Goal: Task Accomplishment & Management: Use online tool/utility

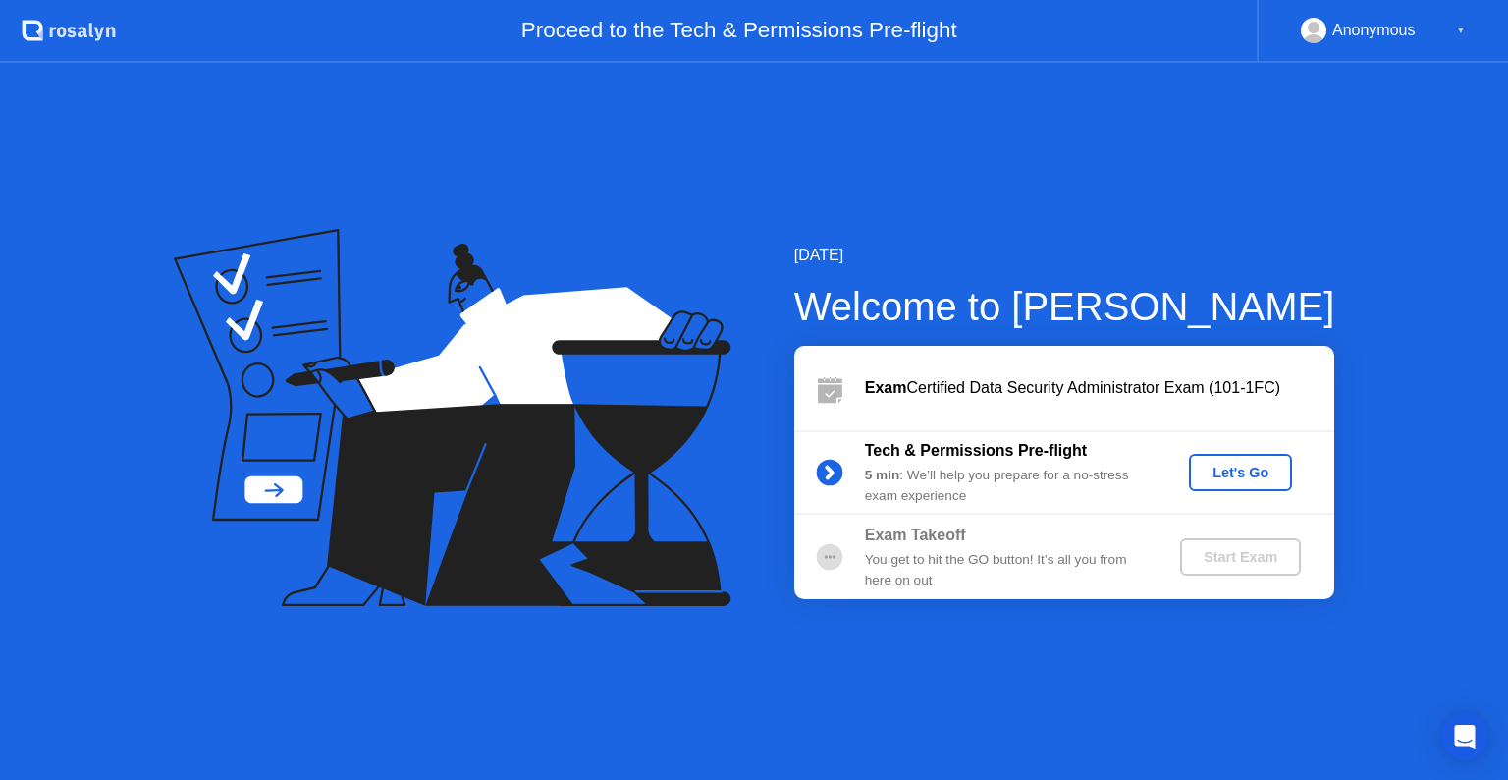
click at [1237, 480] on div "Let's Go" at bounding box center [1240, 472] width 87 height 16
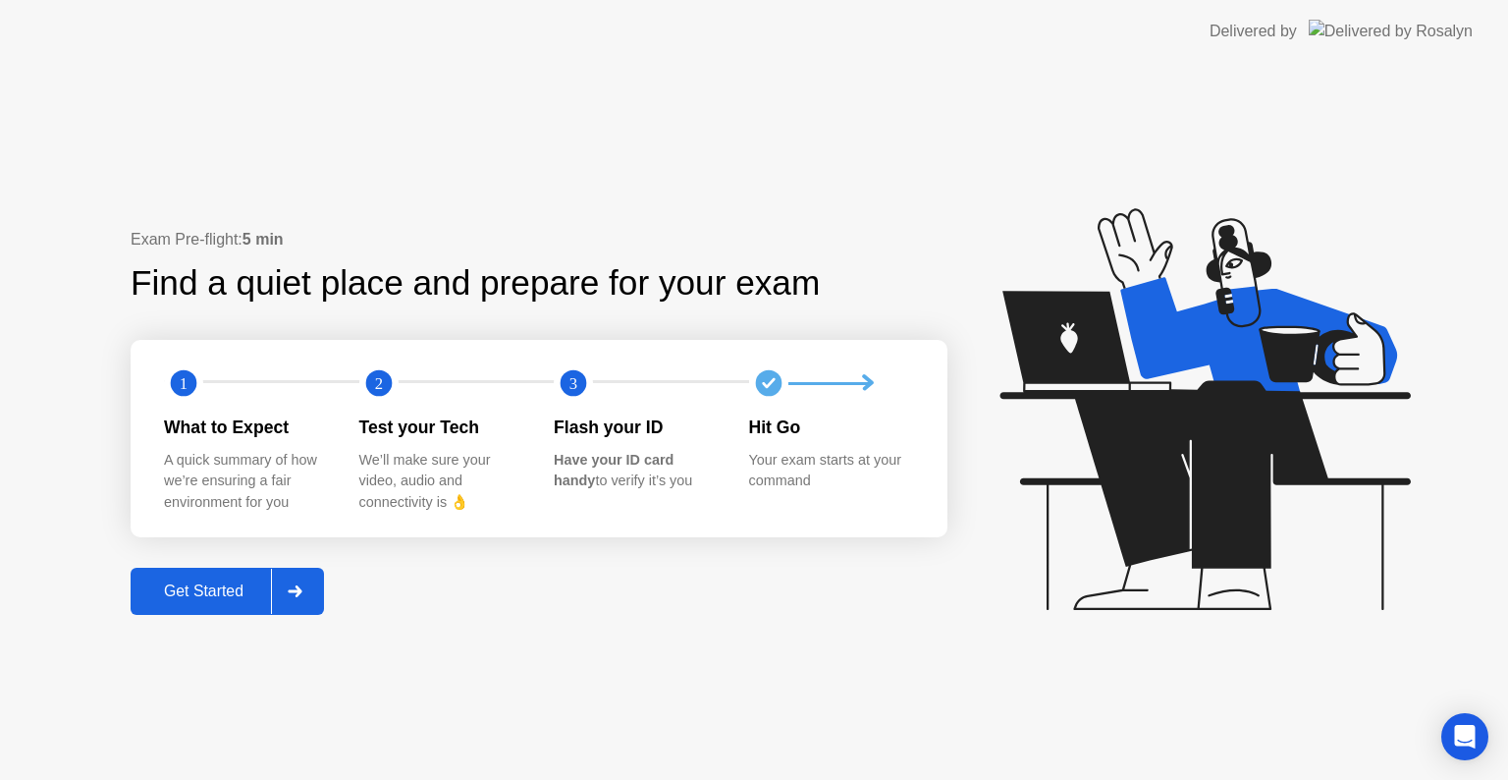
click at [236, 597] on div "Get Started" at bounding box center [203, 591] width 135 height 18
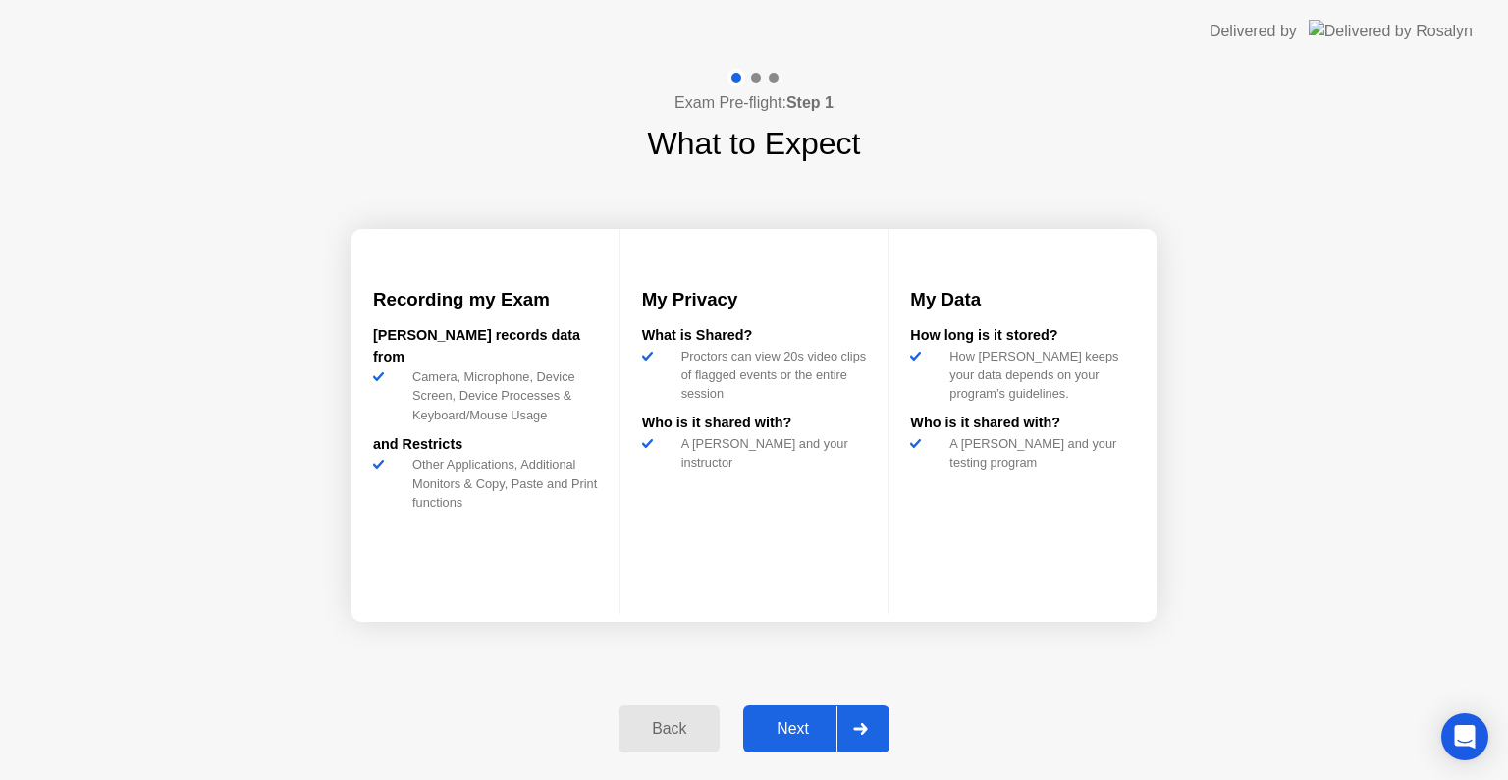
click at [805, 729] on div "Next" at bounding box center [792, 729] width 87 height 18
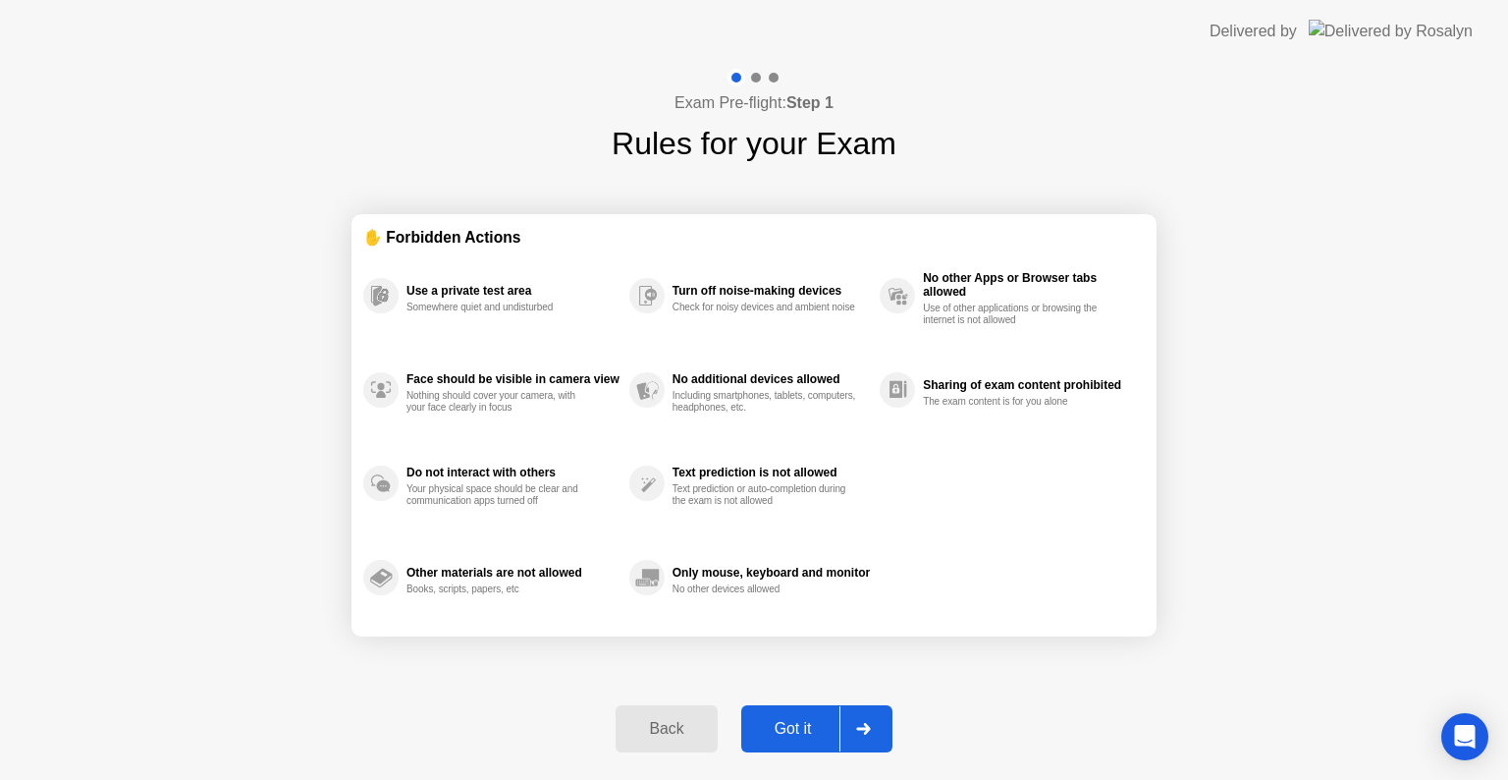
click at [805, 729] on div "Got it" at bounding box center [793, 729] width 92 height 18
select select "**********"
select select "*******"
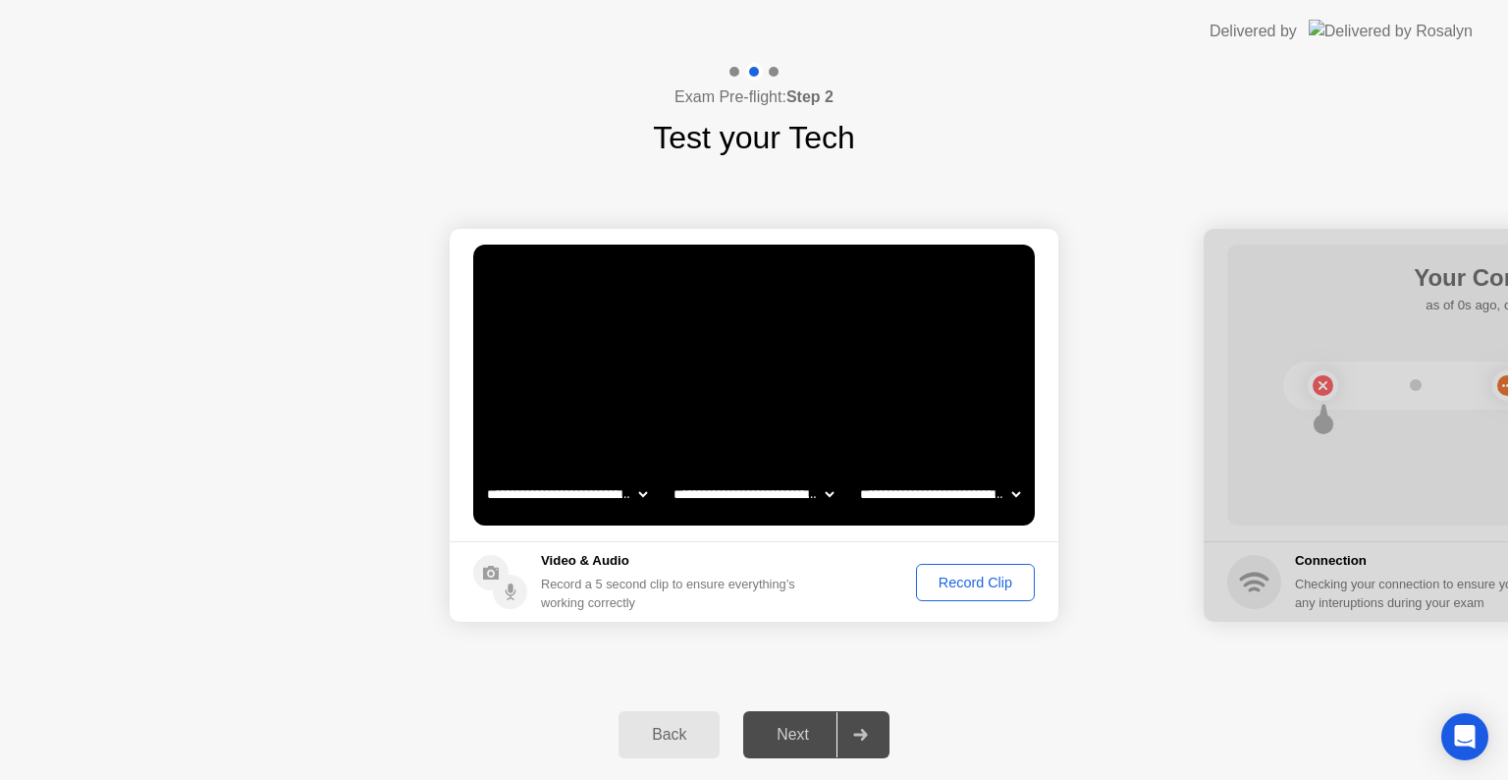
click at [991, 584] on div "Record Clip" at bounding box center [975, 582] width 105 height 16
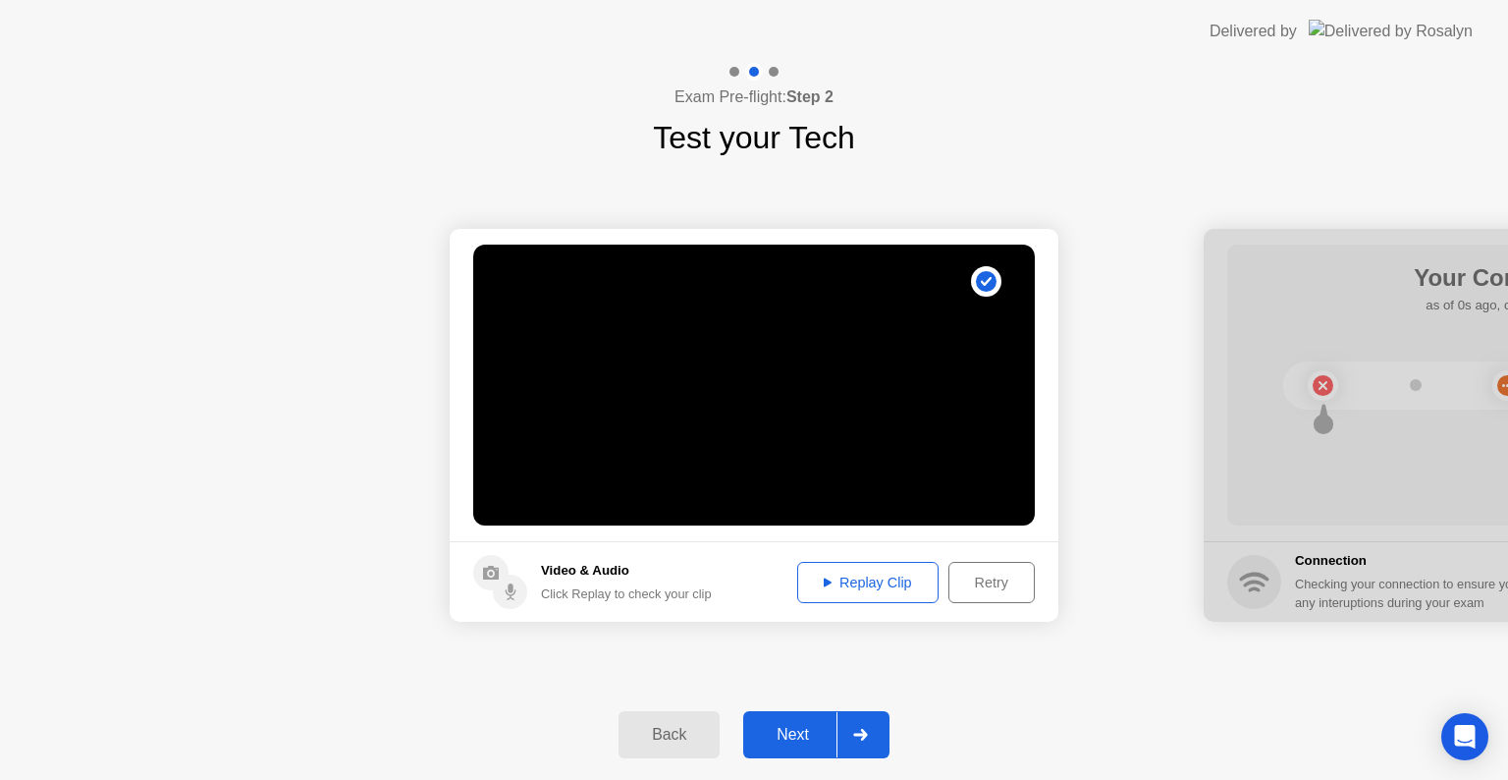
click at [796, 728] on div "Next" at bounding box center [792, 735] width 87 height 18
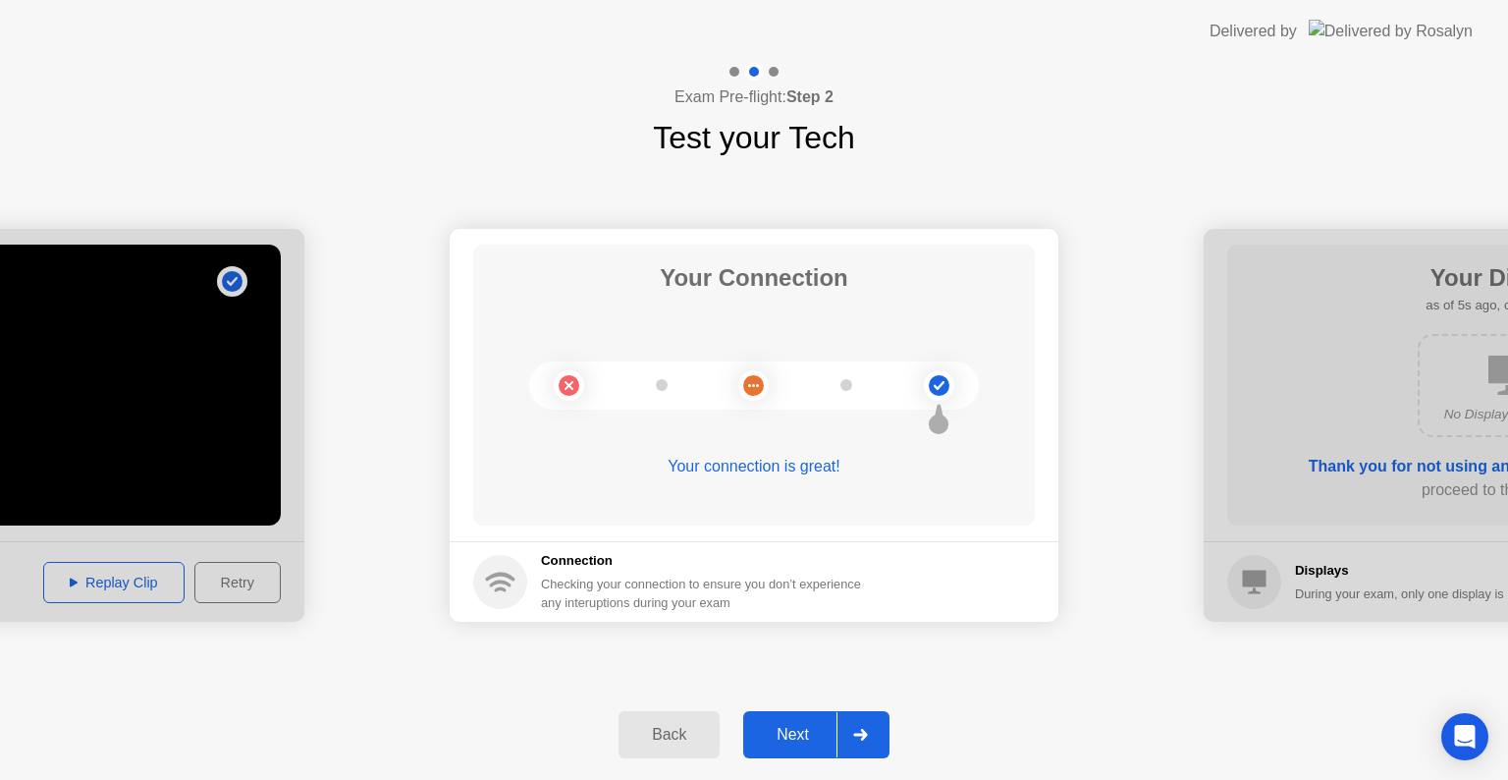
click at [796, 728] on div "Next" at bounding box center [792, 735] width 87 height 18
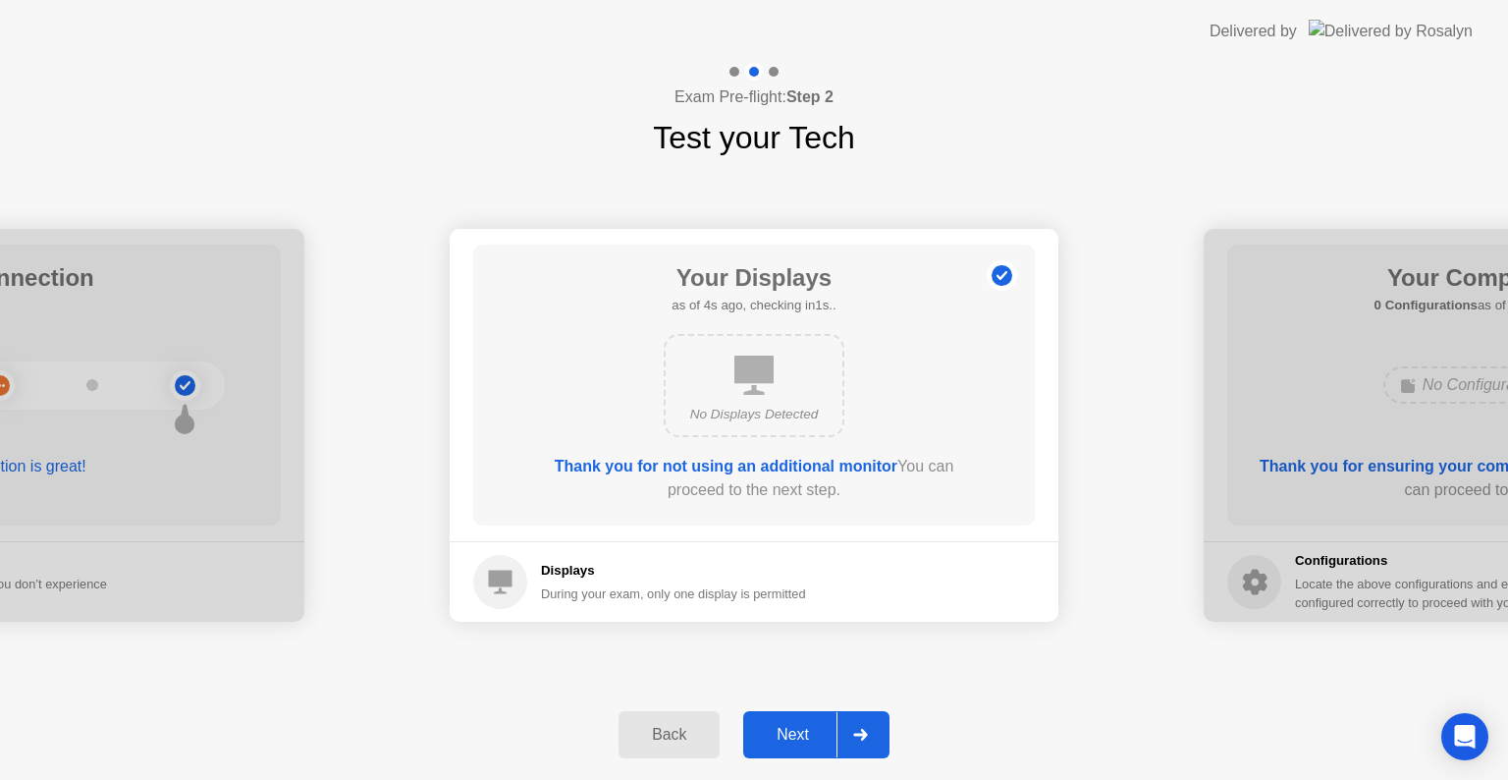
click at [796, 728] on div "Next" at bounding box center [792, 735] width 87 height 18
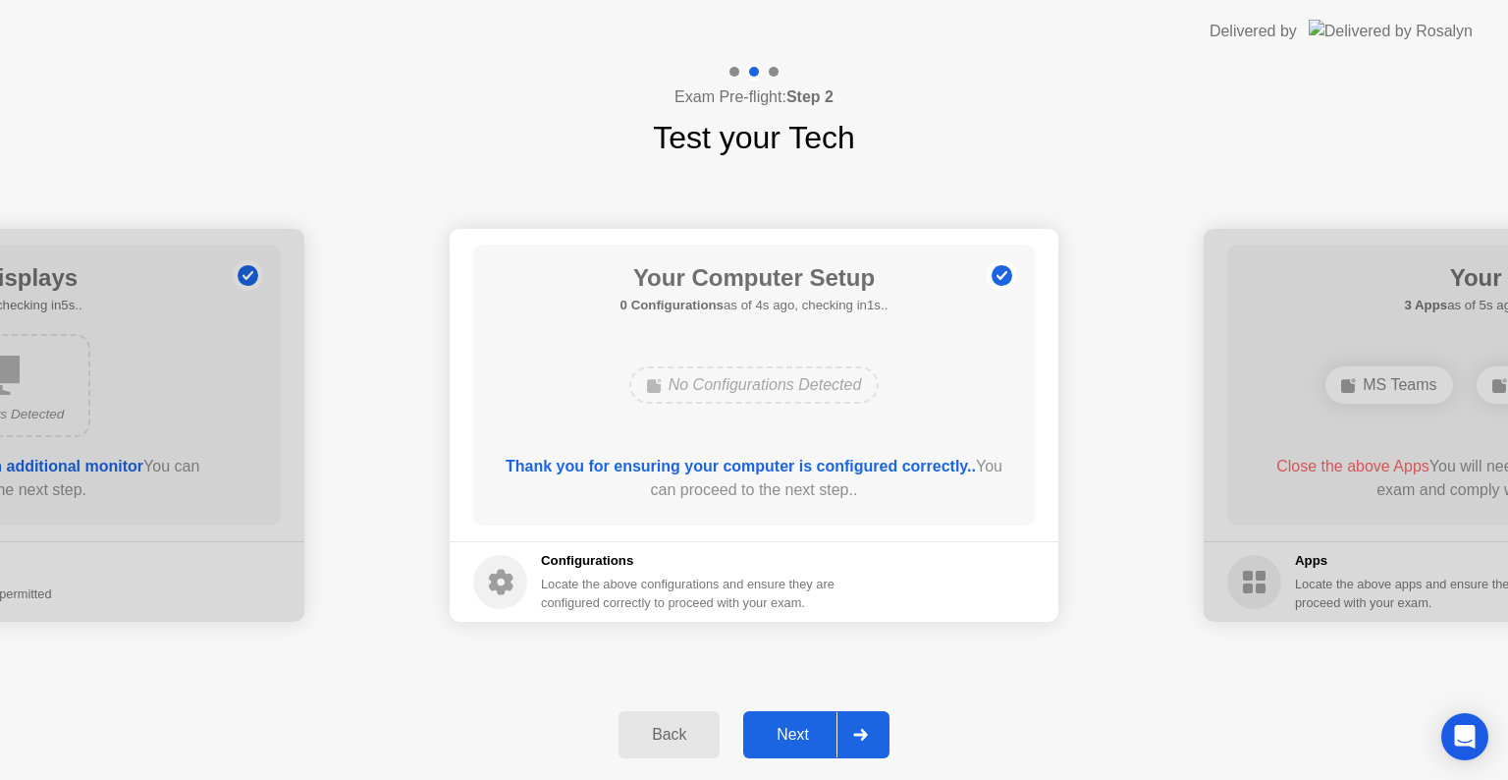
click at [796, 728] on div "Next" at bounding box center [792, 735] width 87 height 18
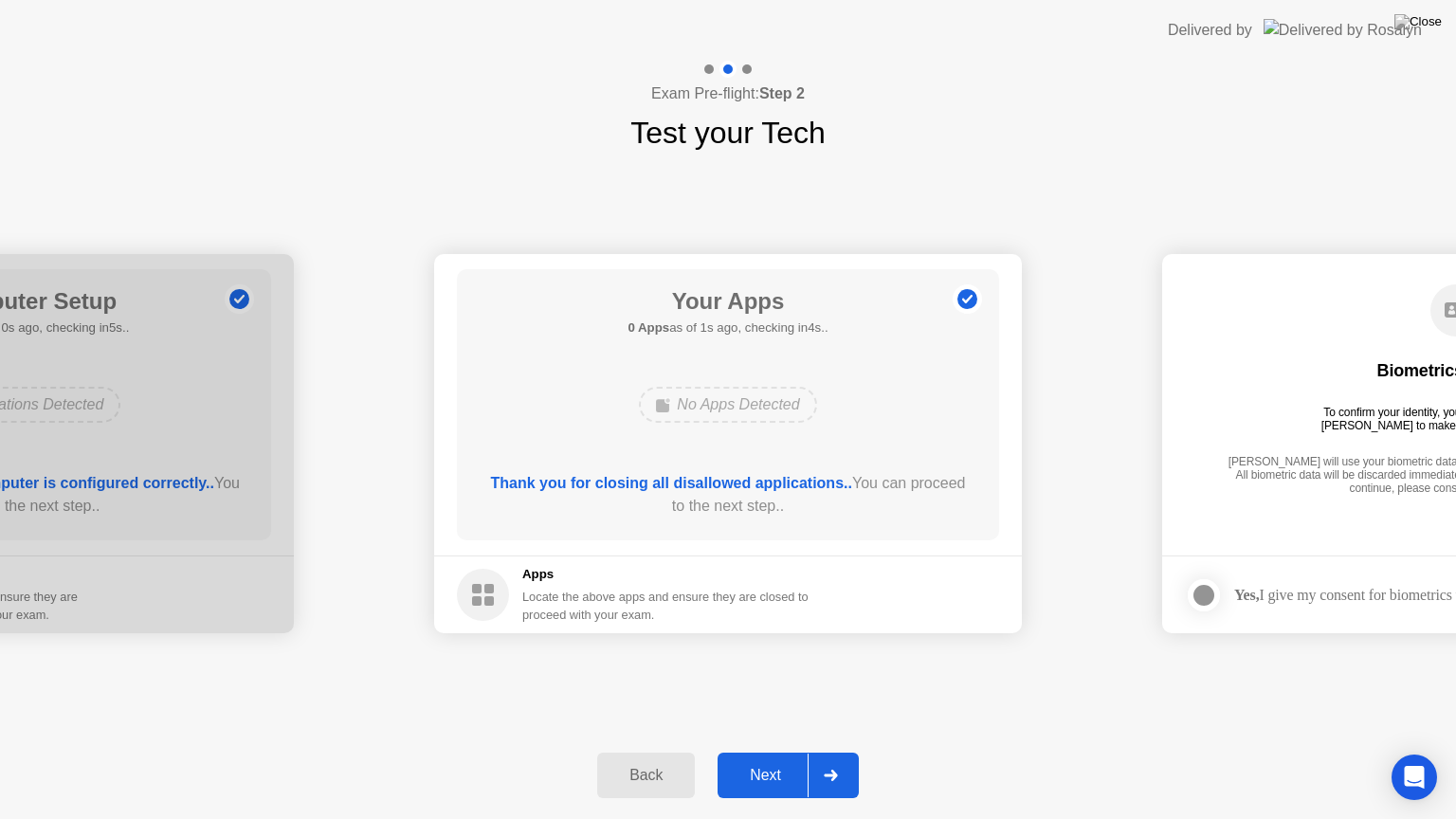
click at [785, 752] on div "Next" at bounding box center [765, 776] width 84 height 17
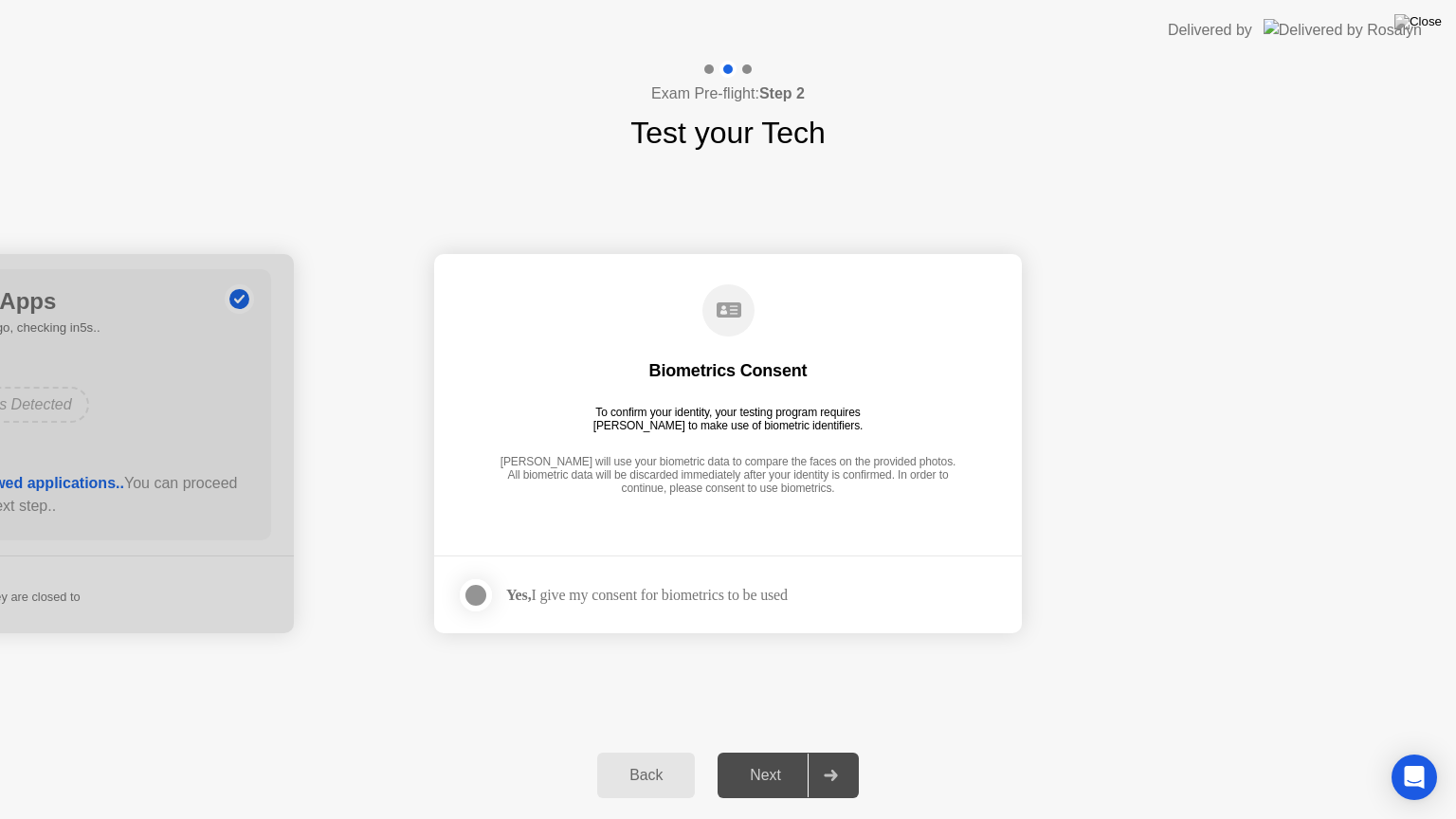
click at [664, 581] on div "Yes, I give my consent for biometrics to be used" at bounding box center [622, 595] width 331 height 38
click at [482, 595] on div at bounding box center [476, 596] width 23 height 23
click at [789, 752] on div "Next" at bounding box center [765, 776] width 84 height 17
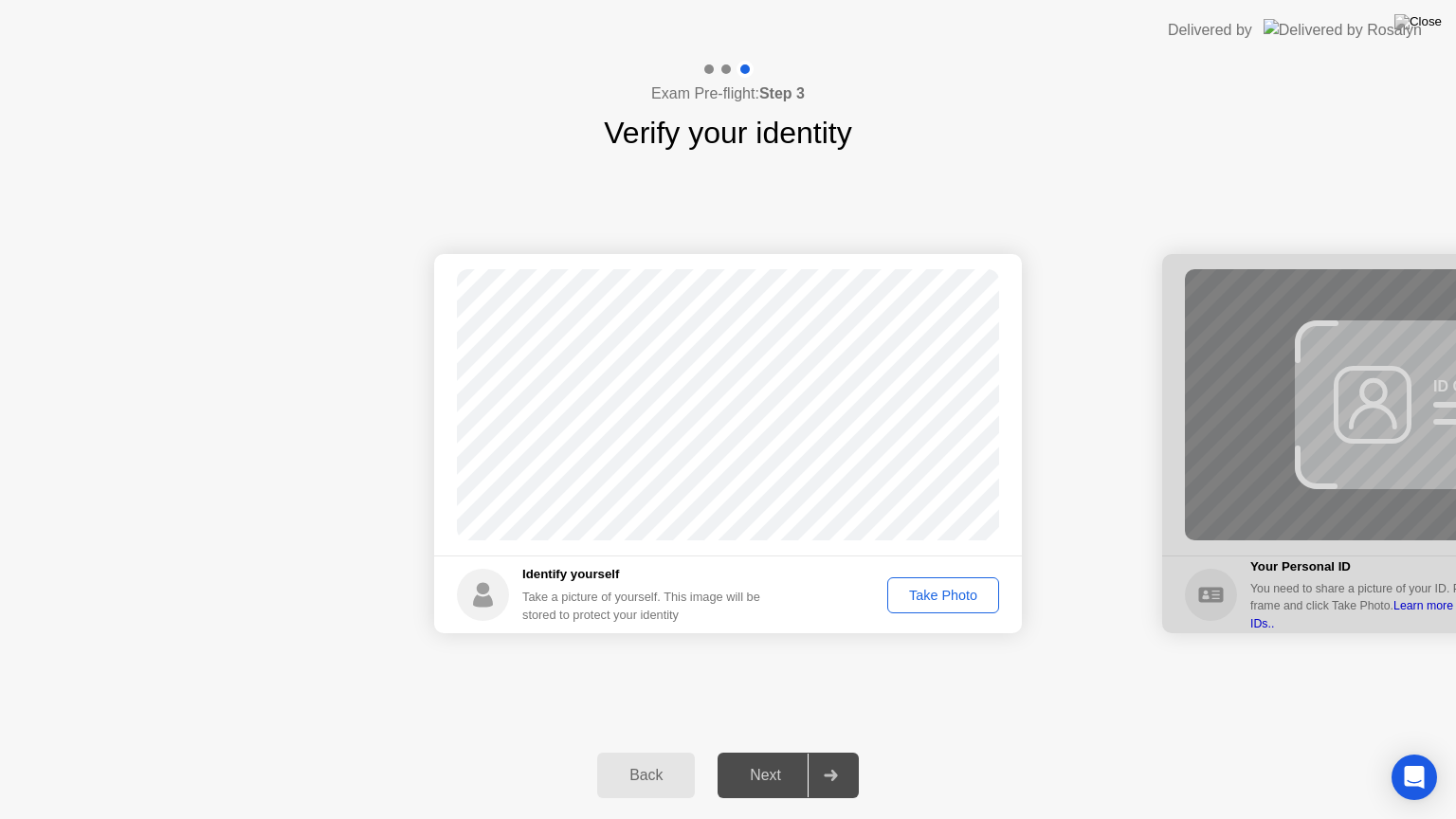
click at [973, 583] on button "Take Photo" at bounding box center [943, 595] width 112 height 36
click at [795, 752] on div "Next" at bounding box center [765, 776] width 84 height 17
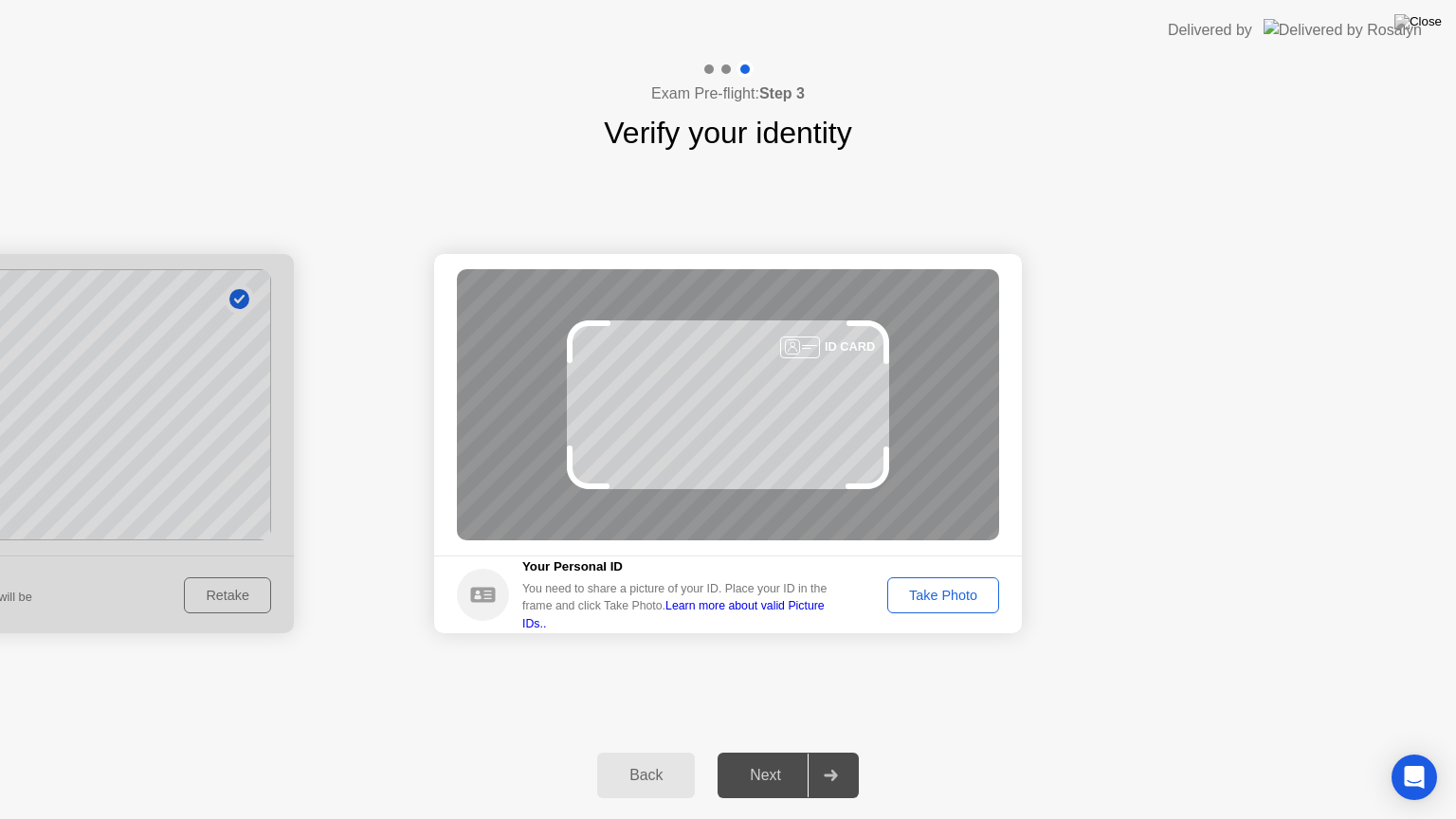
click at [926, 588] on div "Take Photo" at bounding box center [943, 596] width 98 height 15
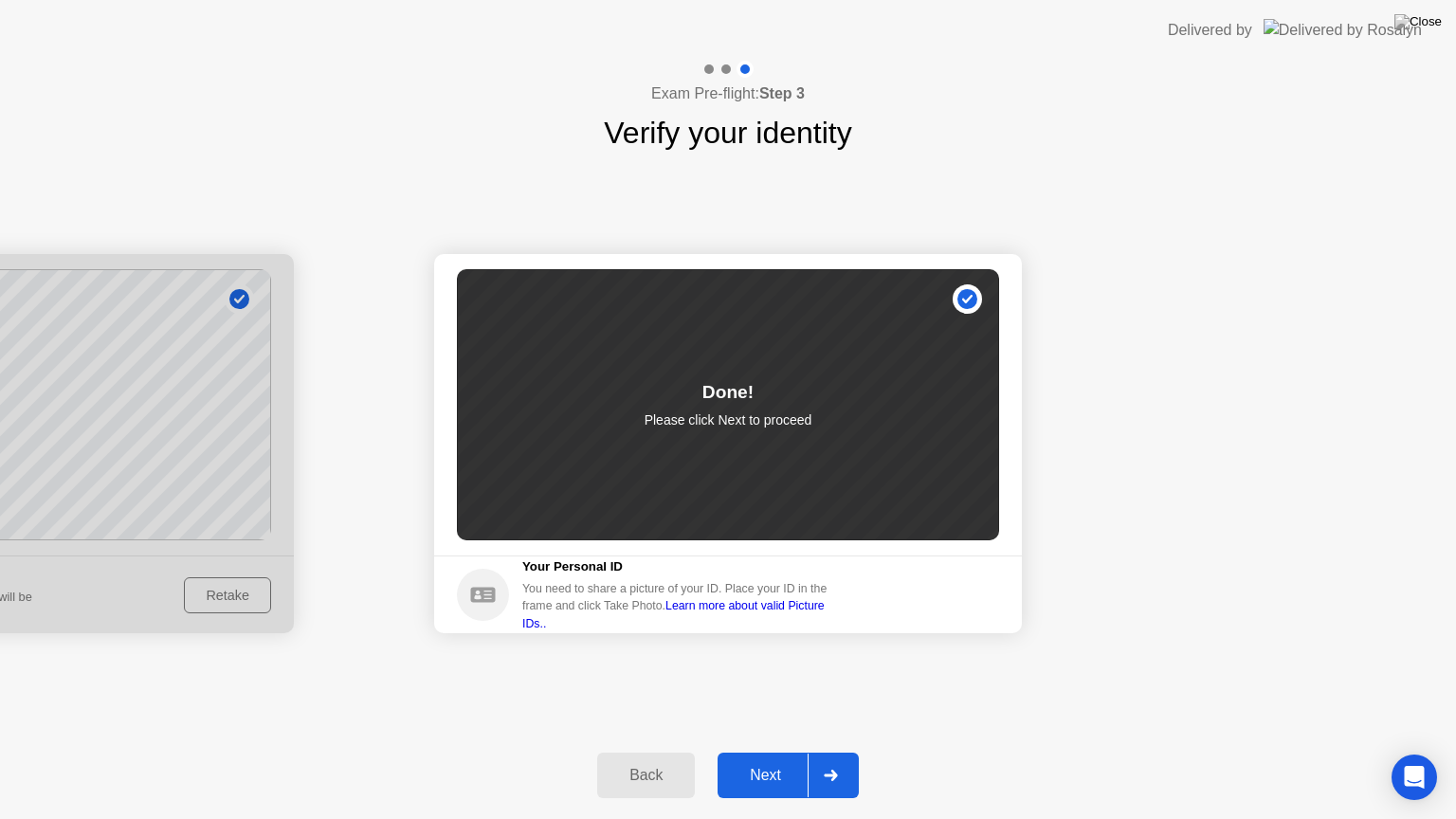
click at [752, 752] on div "Next" at bounding box center [765, 776] width 84 height 17
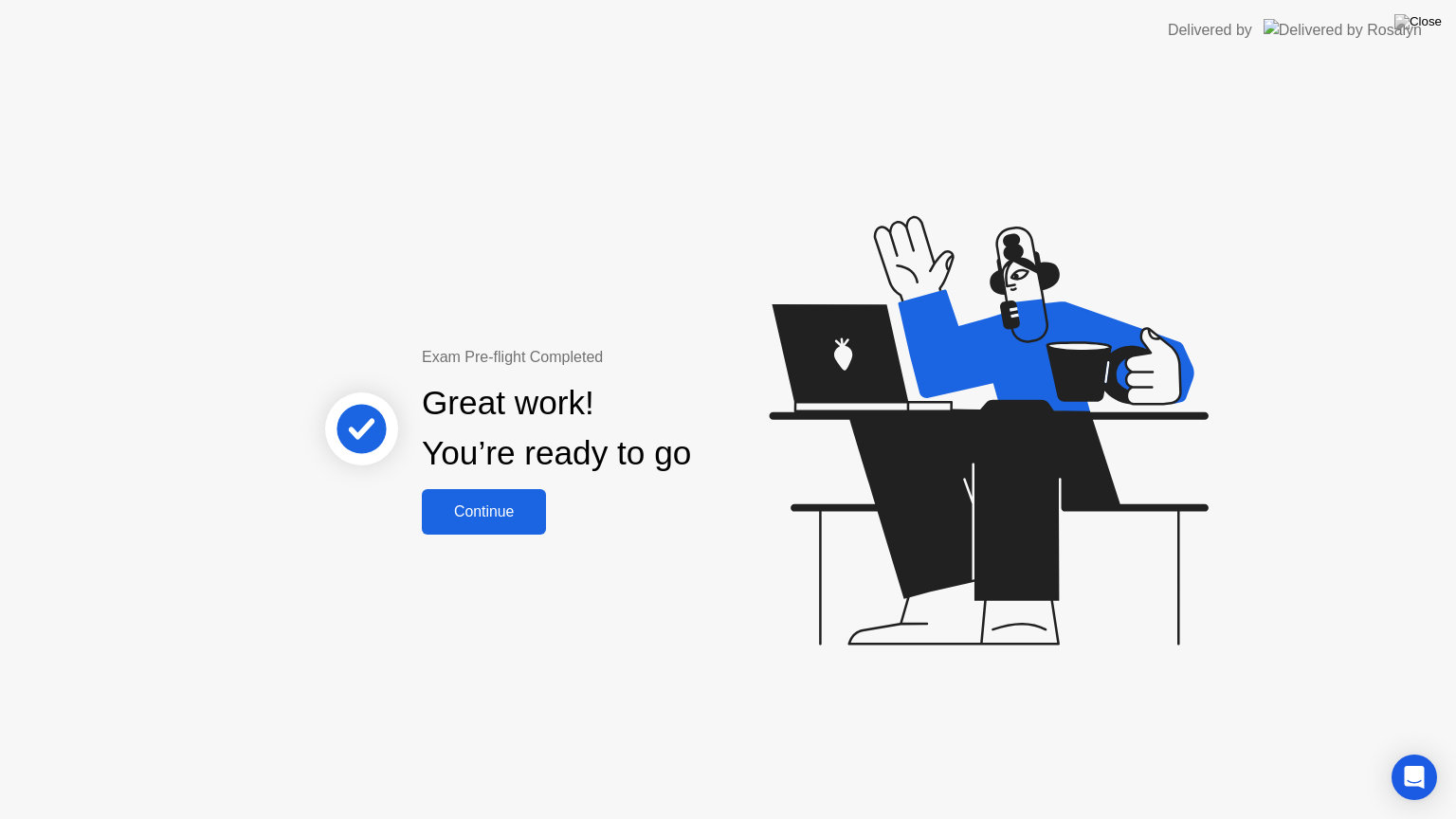
click at [516, 503] on div "Continue" at bounding box center [484, 512] width 113 height 17
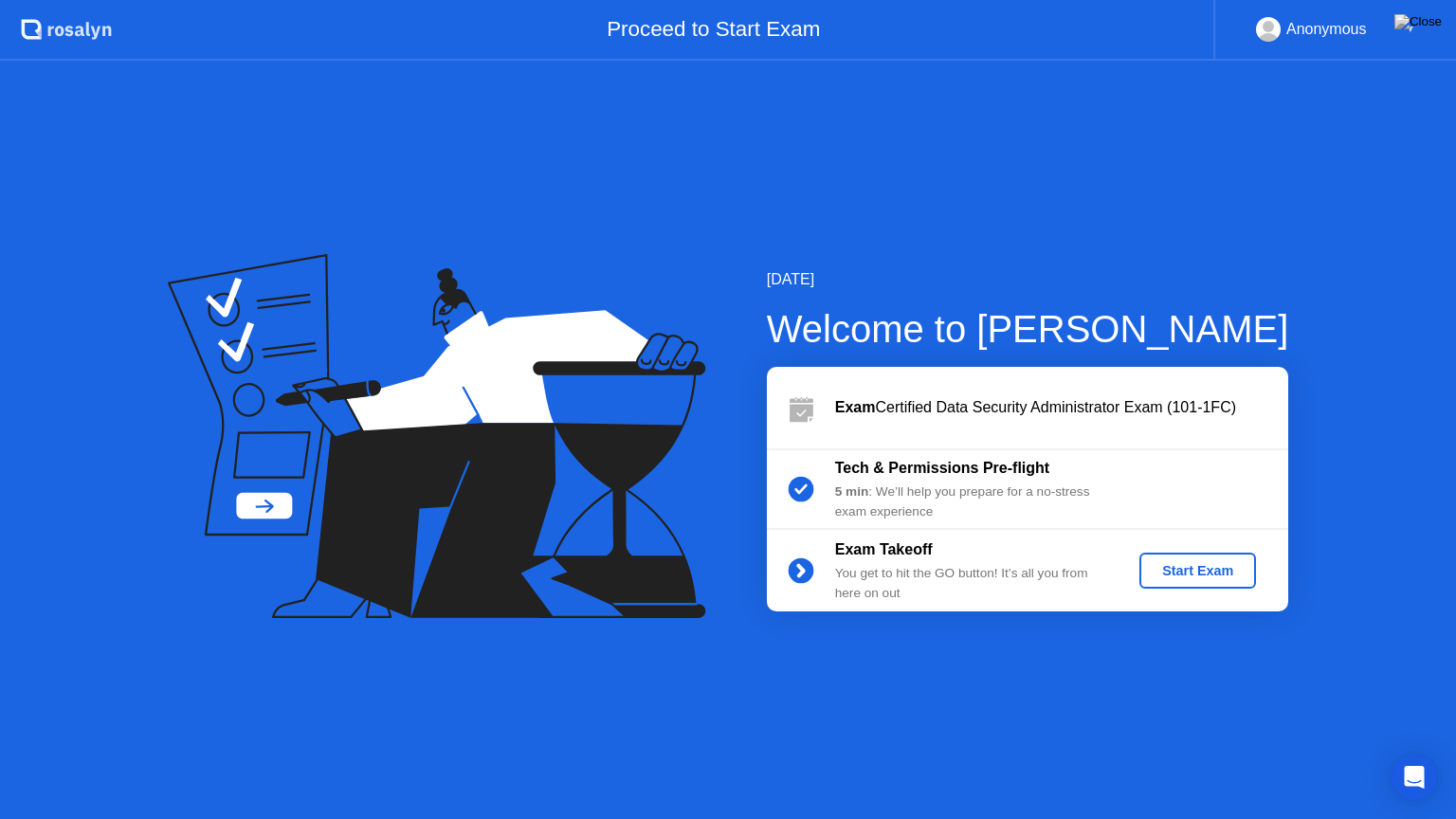
click at [1223, 577] on div "Start Exam" at bounding box center [1197, 571] width 101 height 15
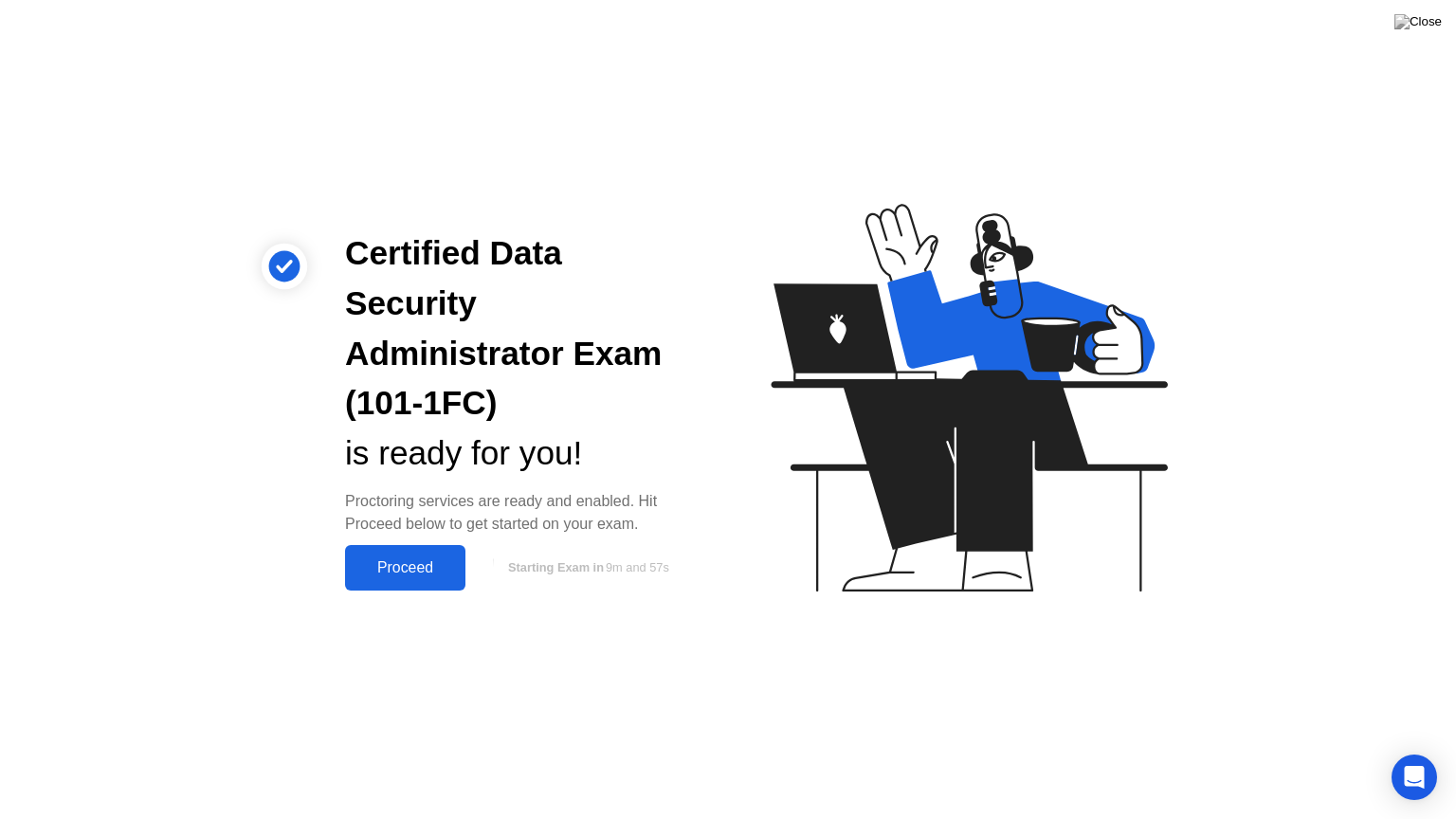
click at [433, 559] on div "Proceed" at bounding box center [405, 568] width 109 height 17
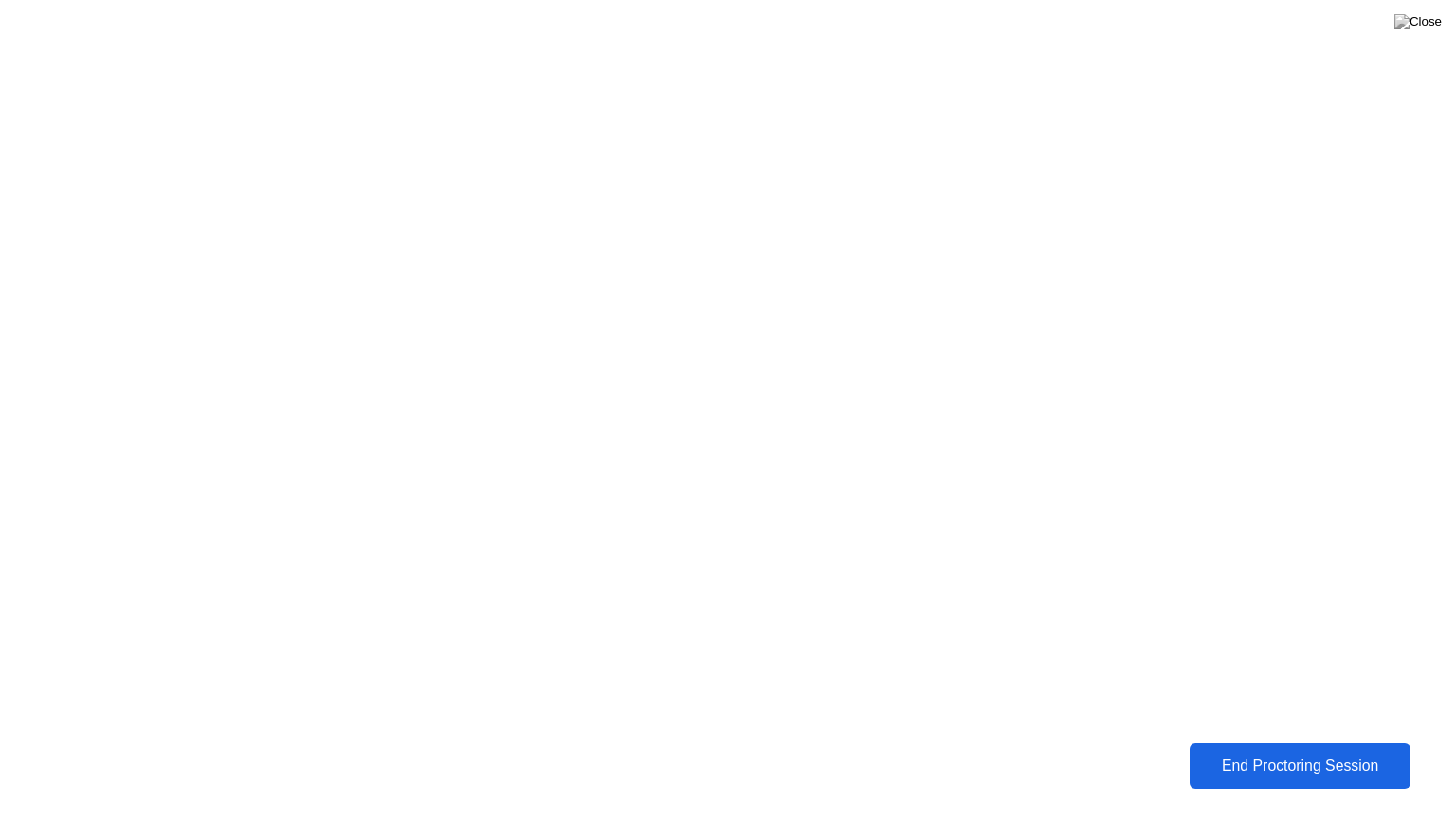
click at [1320, 752] on div "End Proctoring Session" at bounding box center [1300, 767] width 210 height 17
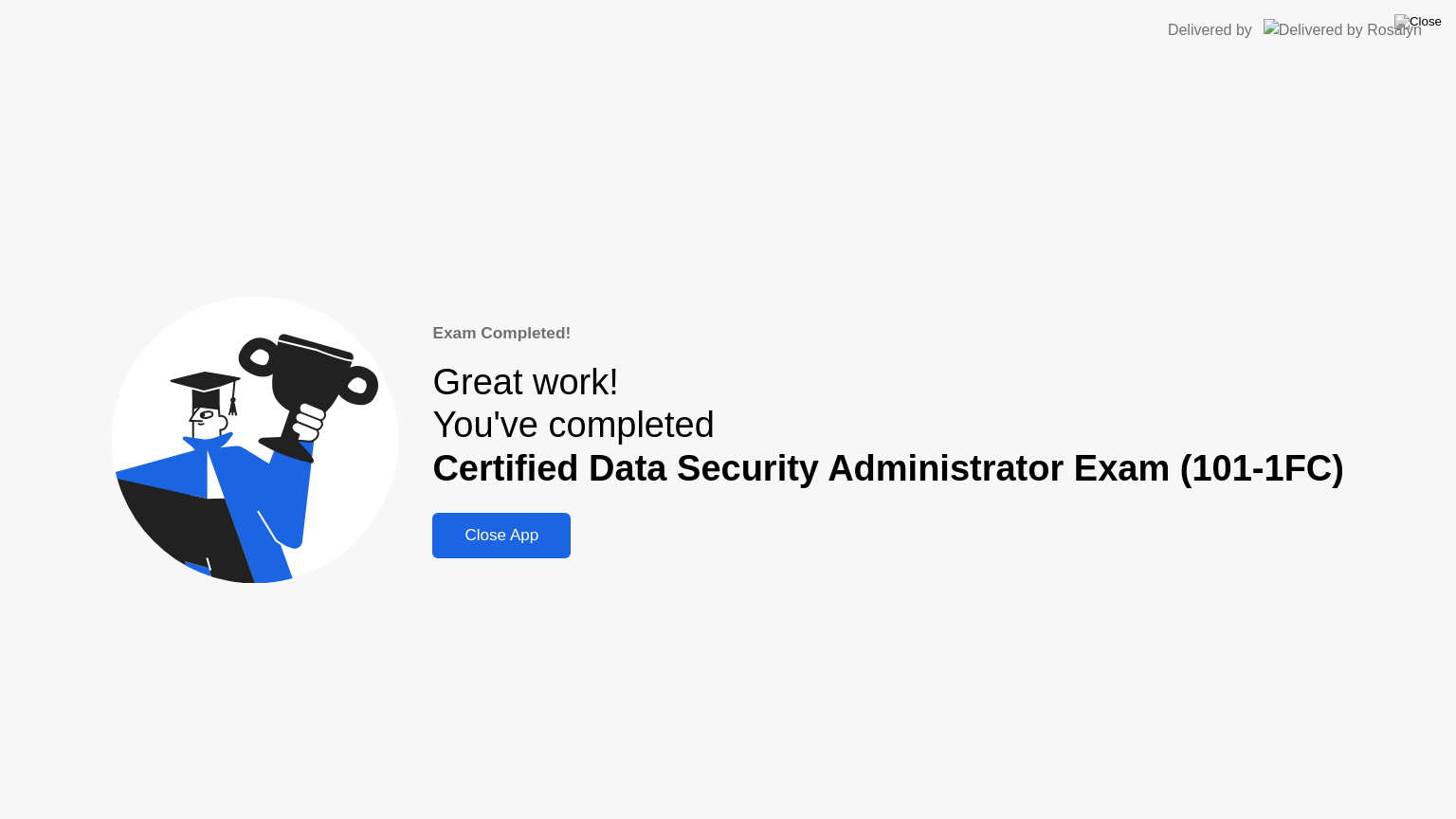
click at [490, 561] on div "Exam Completed! Great work! You've completed Certified Data Security Administra…" at bounding box center [728, 439] width 1456 height 758
click at [518, 537] on div "Close App" at bounding box center [502, 536] width 127 height 19
